Goal: Complete application form

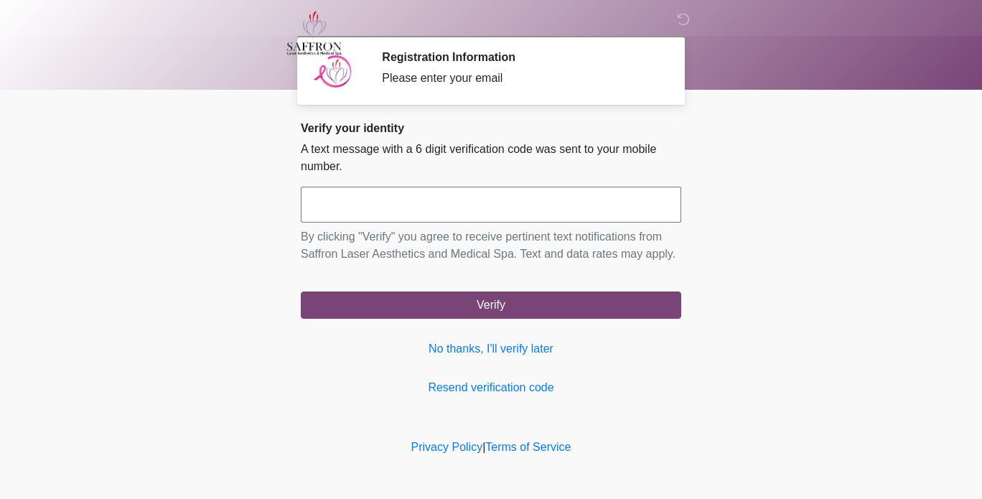
click at [659, 194] on input "text" at bounding box center [491, 205] width 380 height 36
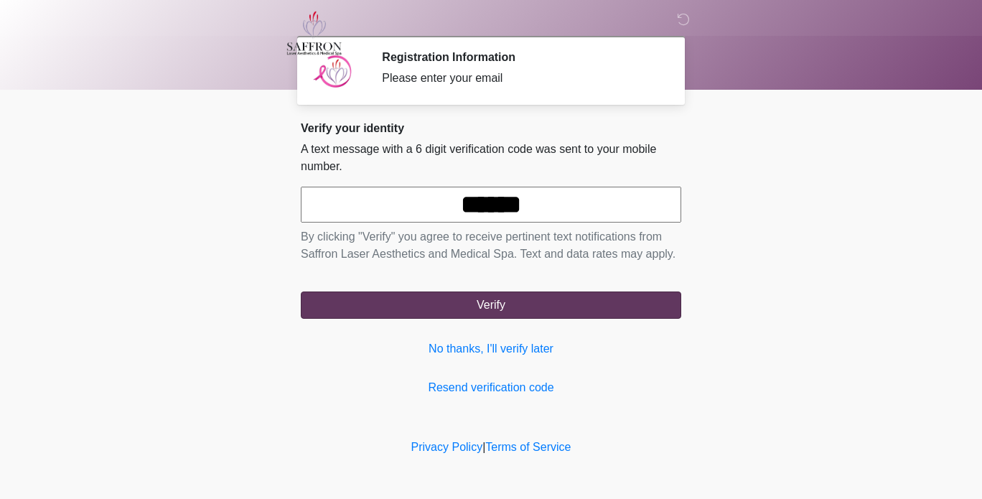
type input "******"
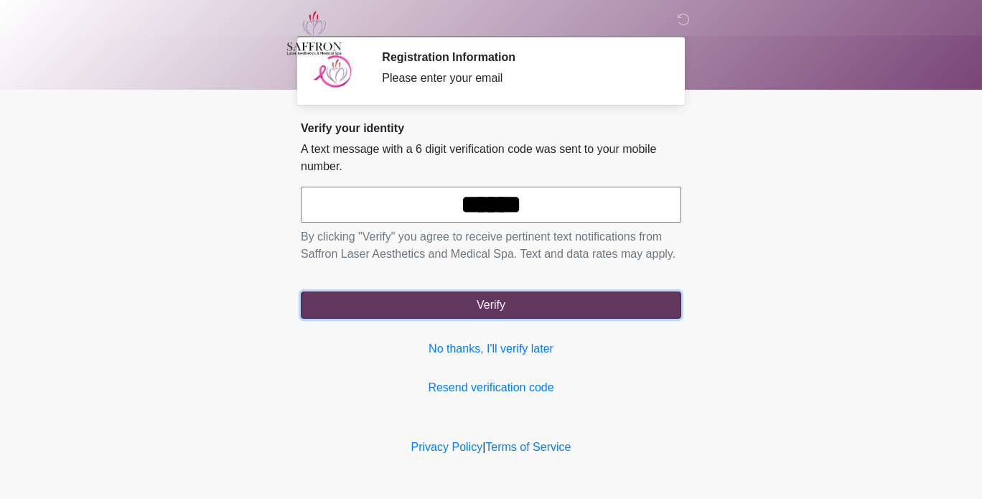
click at [552, 311] on button "Verify" at bounding box center [491, 304] width 380 height 27
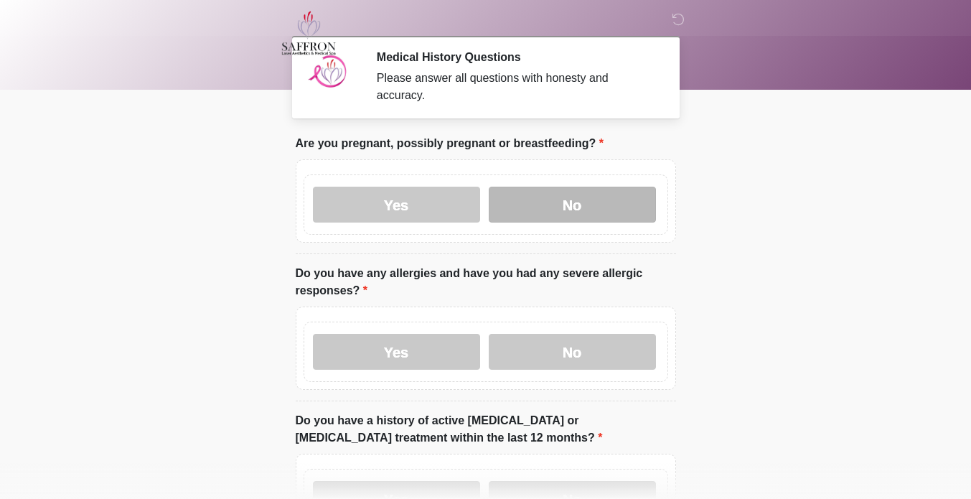
click at [582, 199] on label "No" at bounding box center [572, 205] width 167 height 36
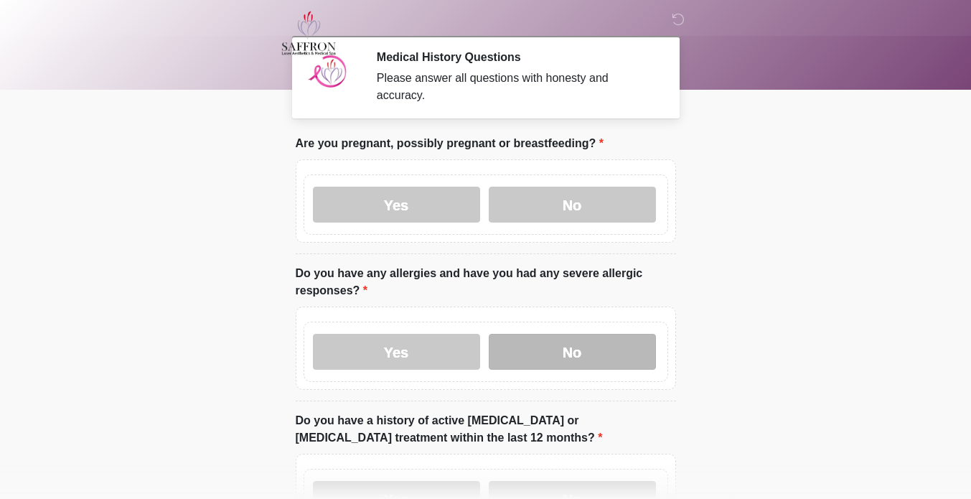
click at [581, 334] on label "No" at bounding box center [572, 352] width 167 height 36
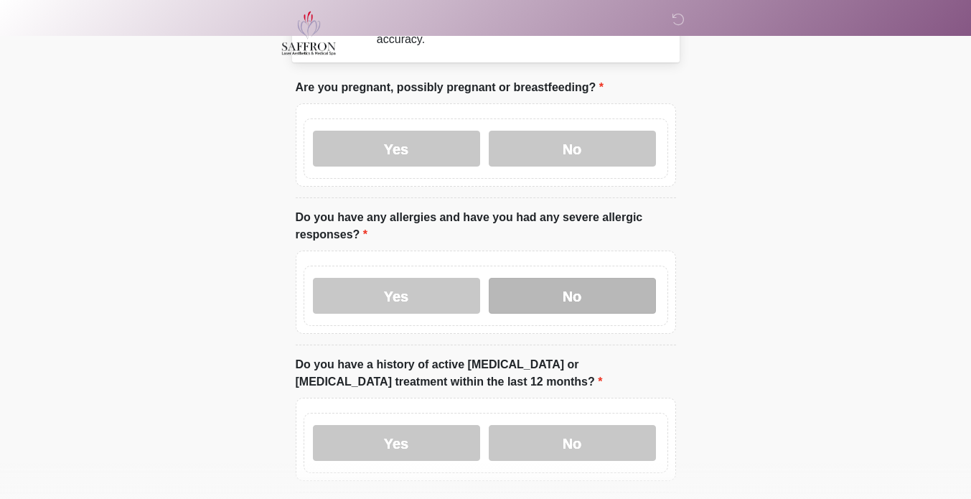
scroll to position [156, 0]
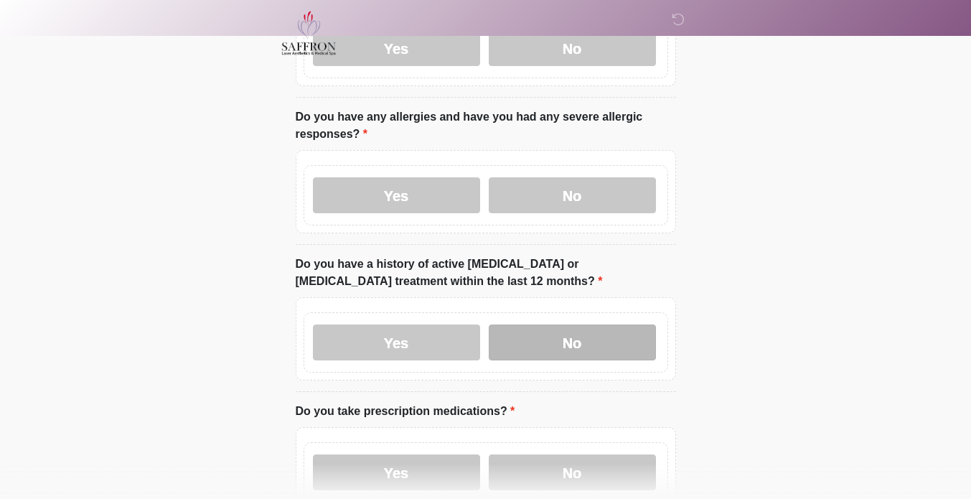
click at [552, 329] on label "No" at bounding box center [572, 342] width 167 height 36
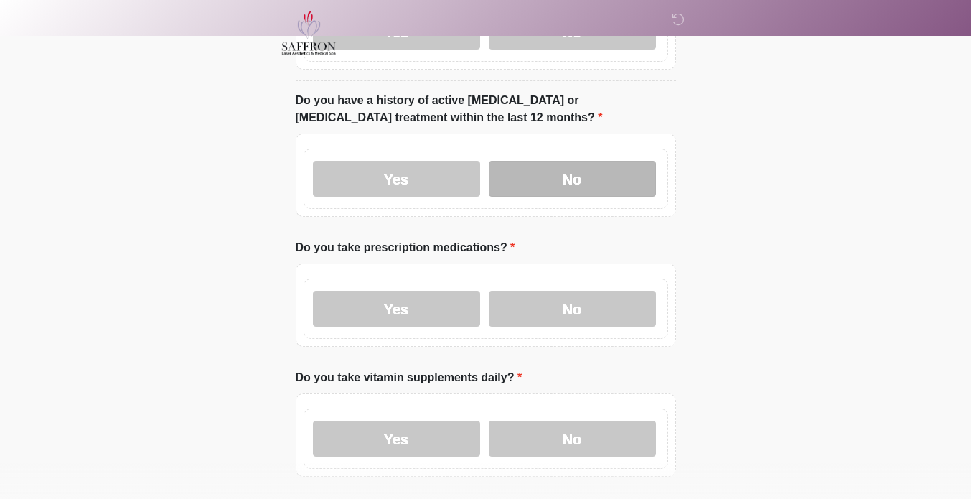
scroll to position [327, 0]
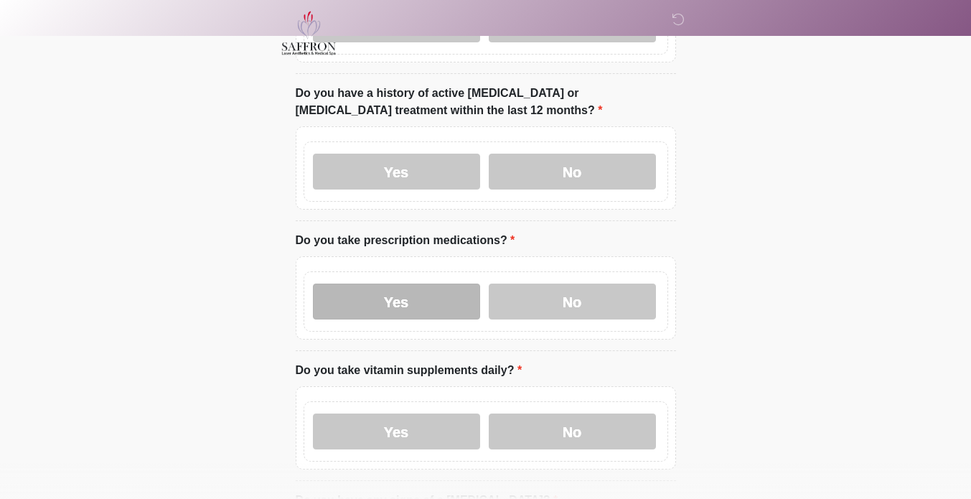
click at [449, 289] on label "Yes" at bounding box center [396, 301] width 167 height 36
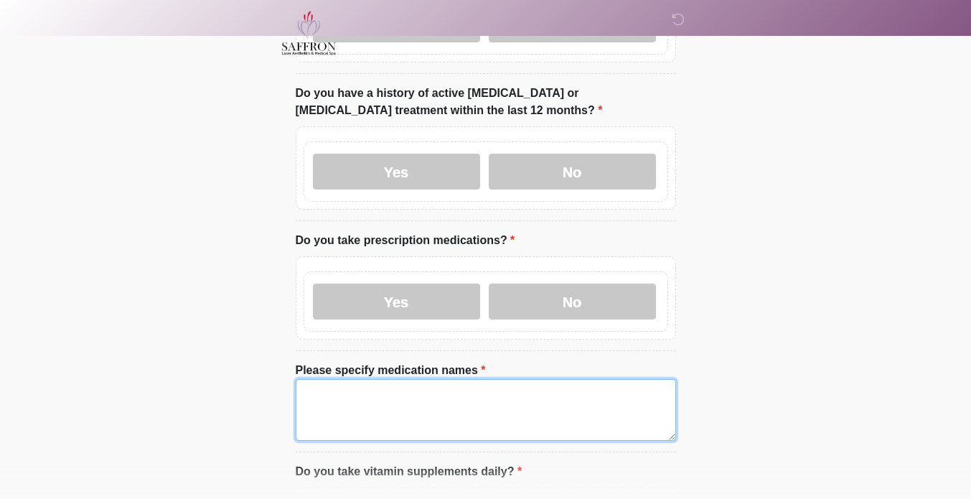
click at [457, 387] on textarea "Please specify medication names" at bounding box center [486, 410] width 380 height 62
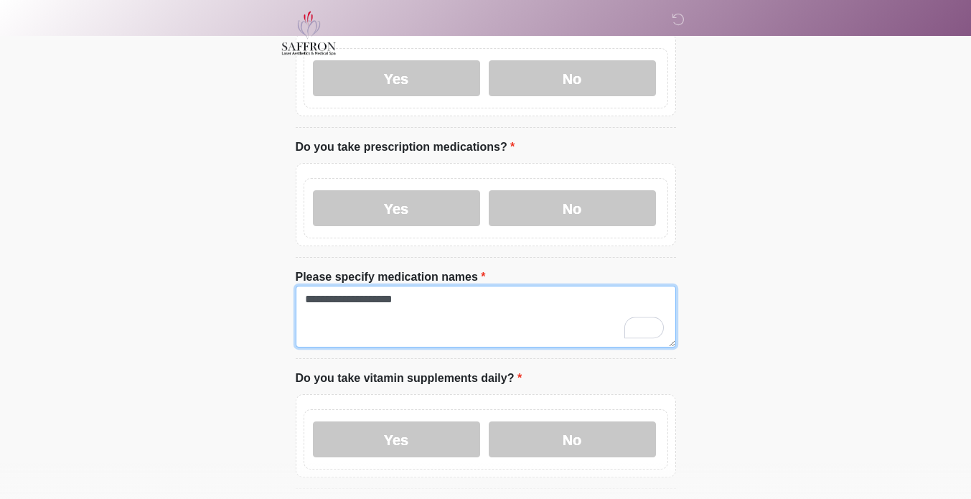
scroll to position [454, 0]
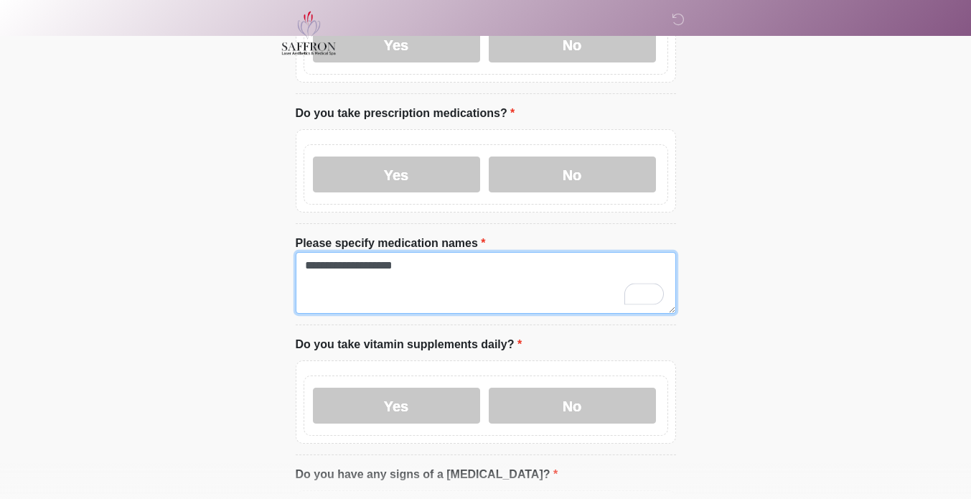
type textarea "**********"
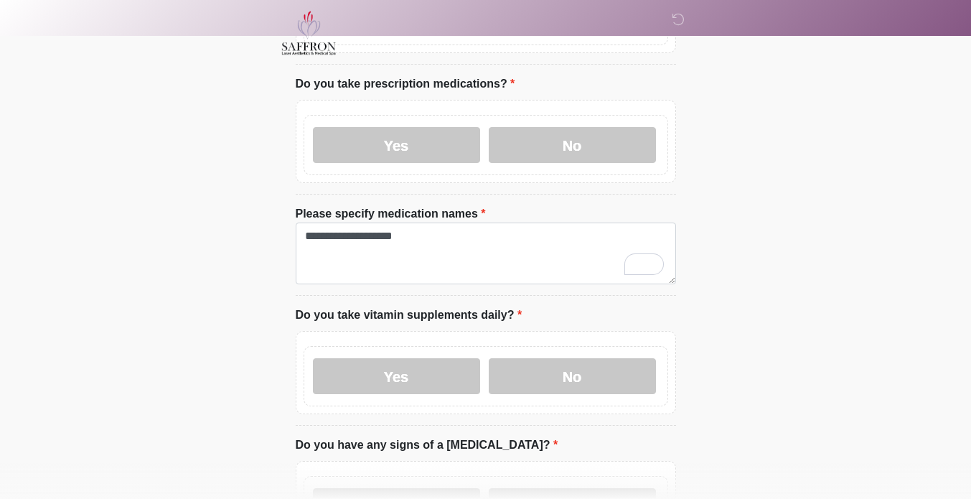
scroll to position [481, 0]
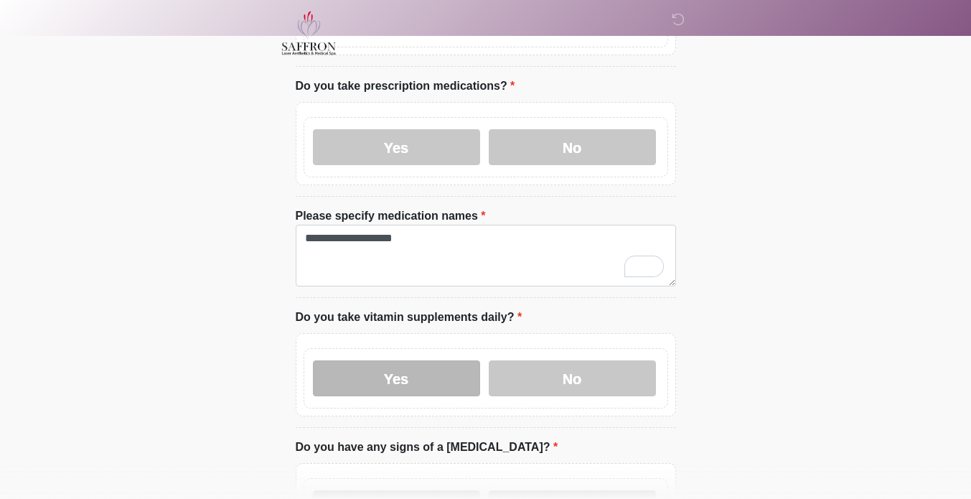
click at [440, 360] on label "Yes" at bounding box center [396, 378] width 167 height 36
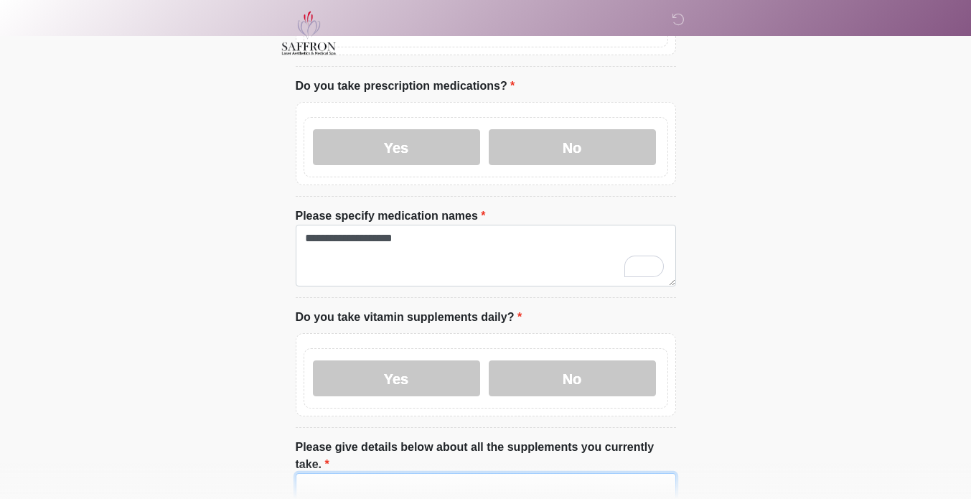
click at [446, 473] on textarea "Please give details below about all the supplements you currently take." at bounding box center [486, 504] width 380 height 62
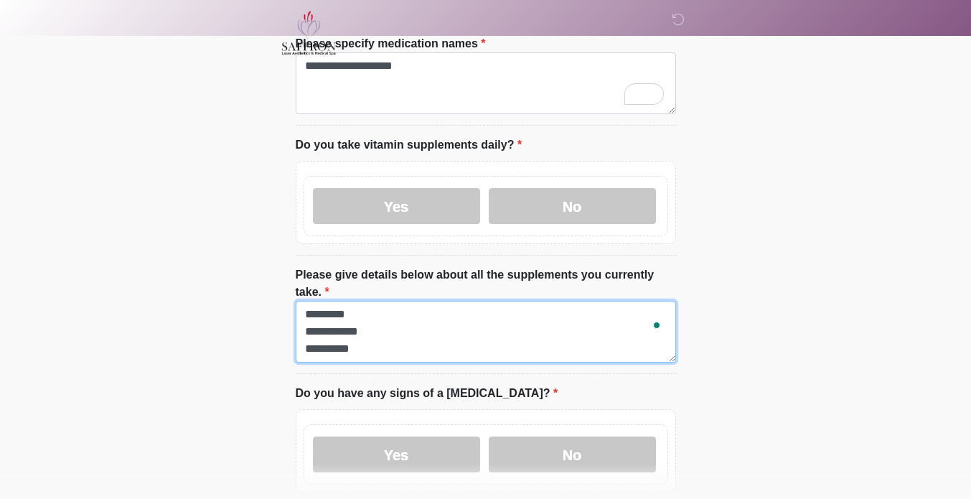
scroll to position [11, 0]
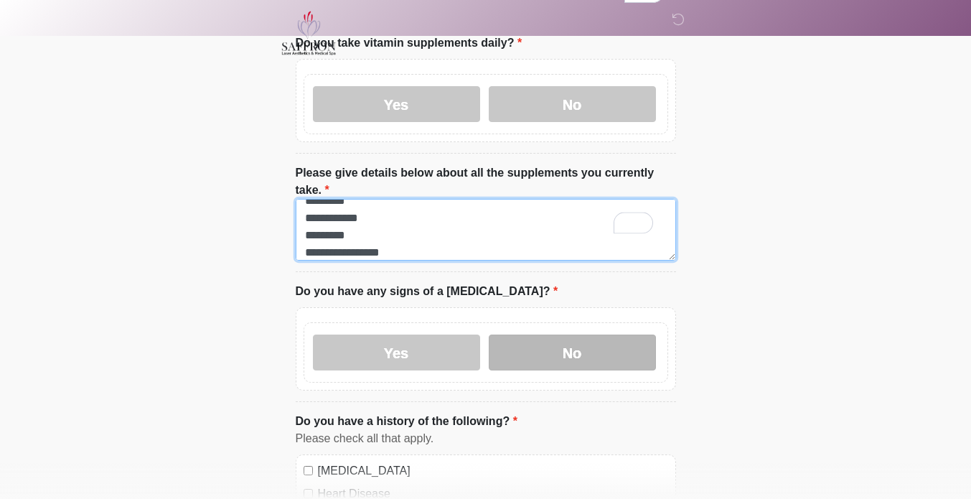
type textarea "**********"
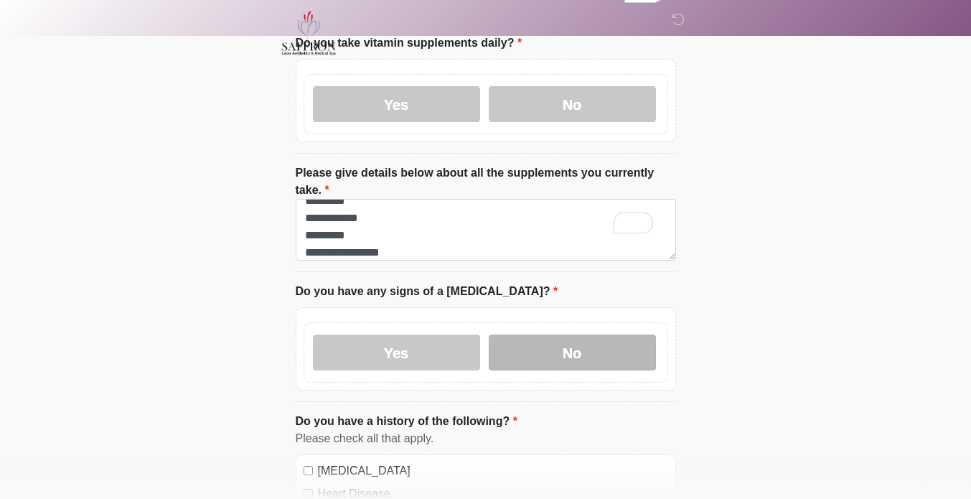
click at [600, 334] on label "No" at bounding box center [572, 352] width 167 height 36
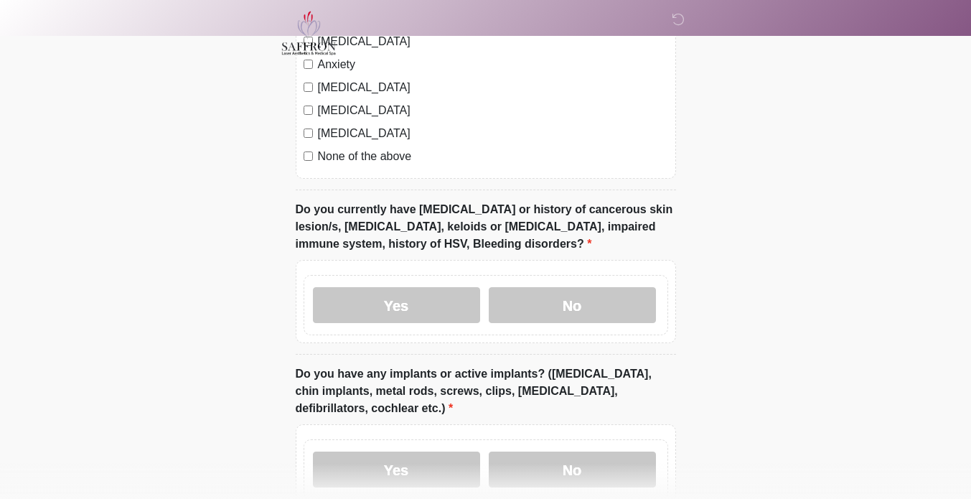
scroll to position [1329, 0]
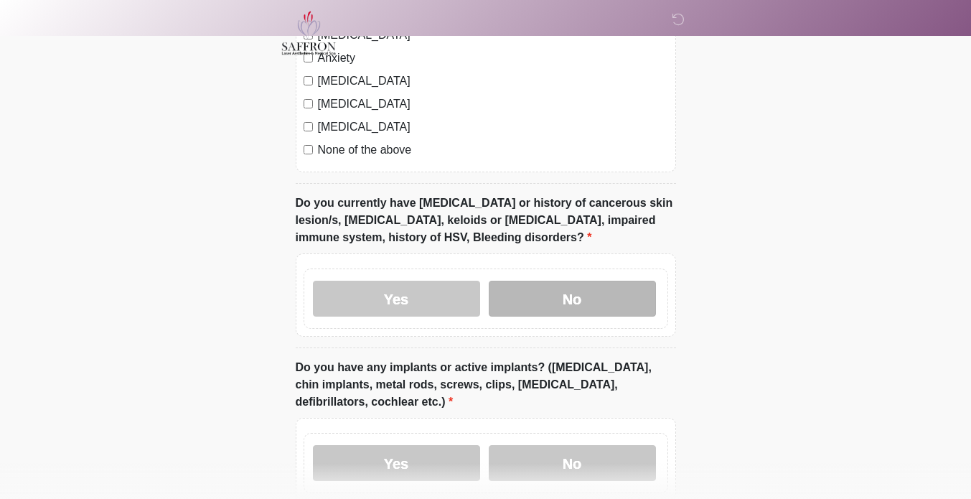
click at [603, 281] on label "No" at bounding box center [572, 299] width 167 height 36
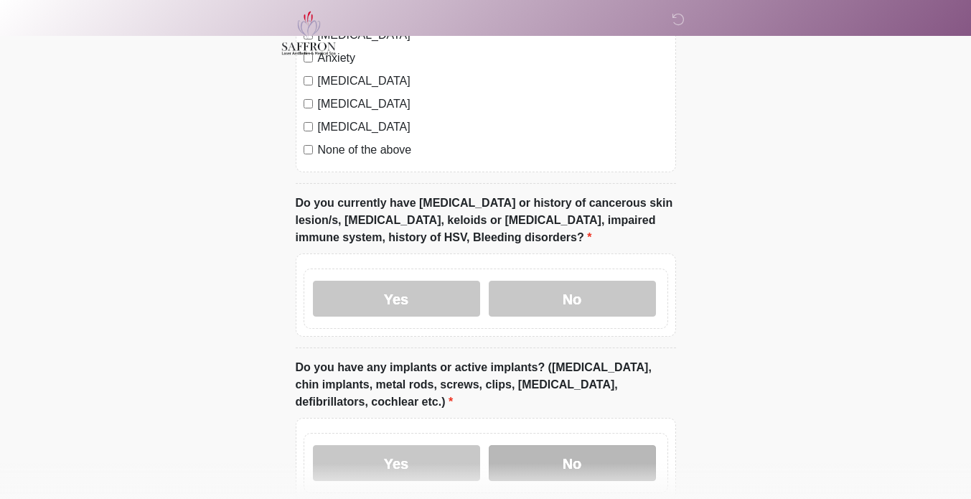
click at [605, 445] on label "No" at bounding box center [572, 463] width 167 height 36
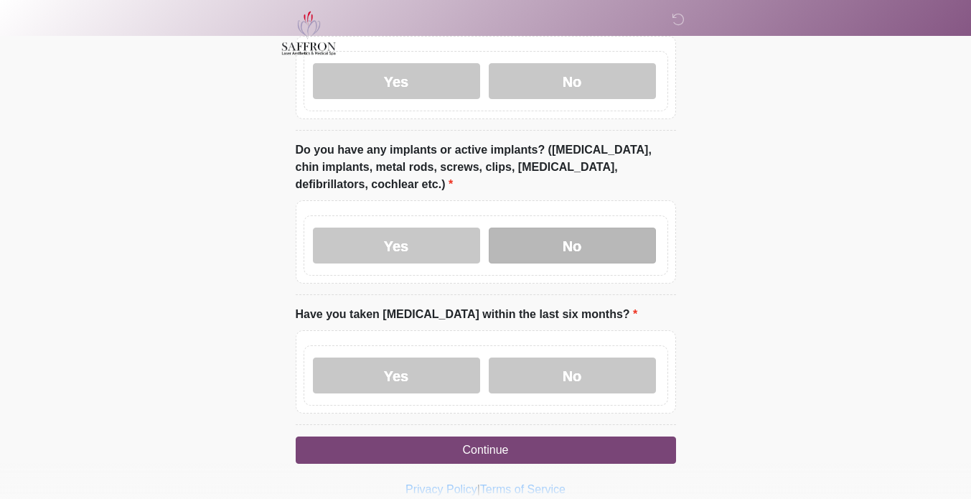
scroll to position [1554, 0]
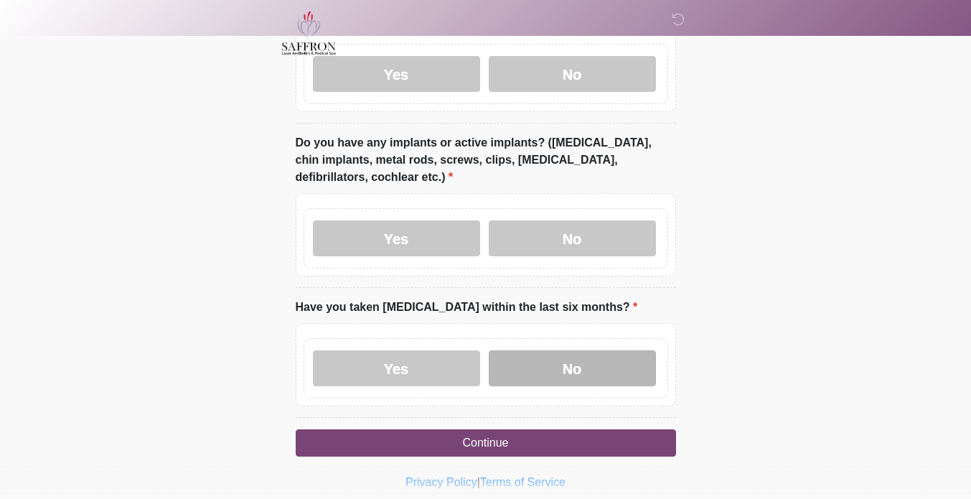
click at [596, 350] on label "No" at bounding box center [572, 368] width 167 height 36
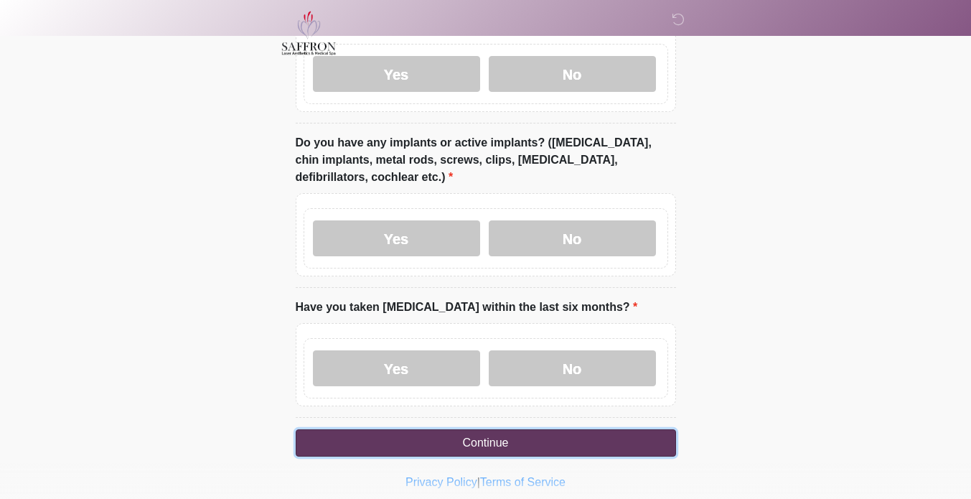
click at [596, 429] on button "Continue" at bounding box center [486, 442] width 380 height 27
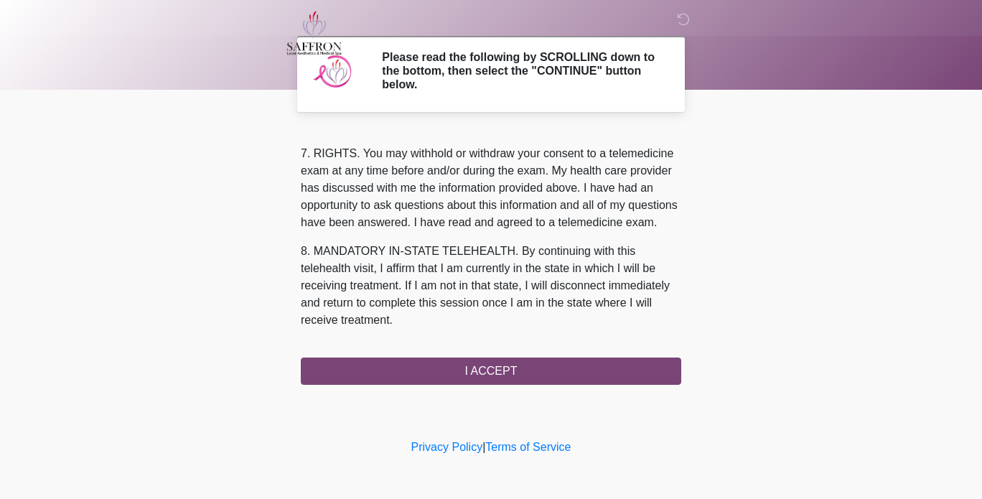
scroll to position [638, 0]
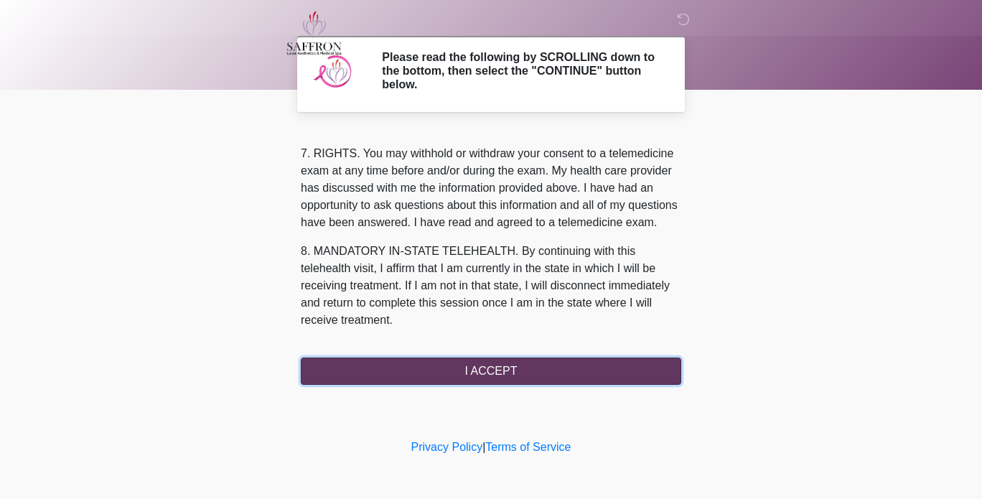
click at [531, 374] on button "I ACCEPT" at bounding box center [491, 370] width 380 height 27
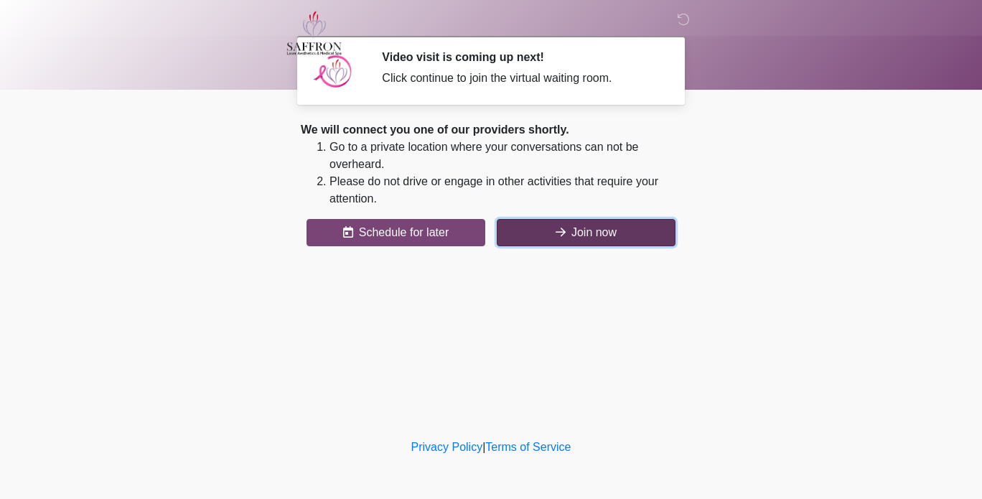
click at [614, 243] on button "Join now" at bounding box center [586, 232] width 179 height 27
